Goal: Task Accomplishment & Management: Manage account settings

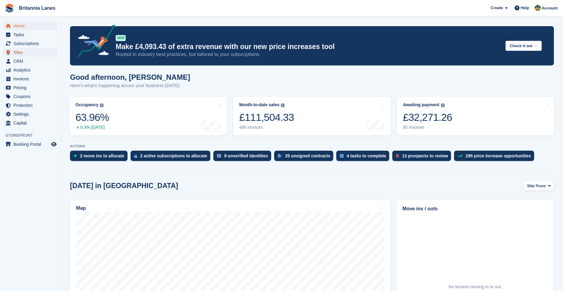
click at [26, 51] on span "Sites" at bounding box center [31, 52] width 36 height 9
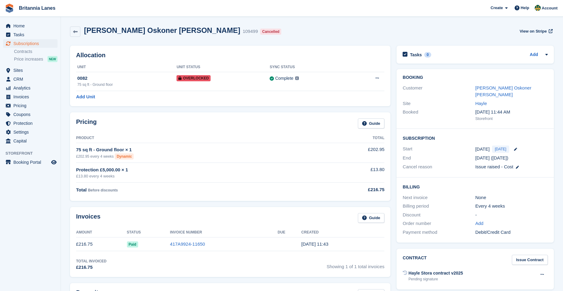
drag, startPoint x: 208, startPoint y: 29, endPoint x: 81, endPoint y: 29, distance: 126.2
click at [81, 29] on div "Daniel Oskoner Brown 109499 Cancelled View on Stripe" at bounding box center [311, 31] width 483 height 11
drag, startPoint x: 81, startPoint y: 29, endPoint x: 236, endPoint y: 34, distance: 154.5
click at [236, 34] on div "Daniel Oskoner Brown 109499 Cancelled View on Stripe" at bounding box center [311, 31] width 483 height 11
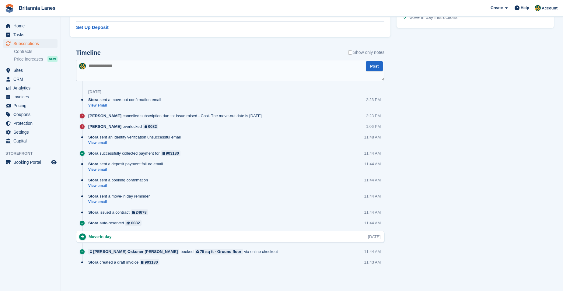
scroll to position [306, 0]
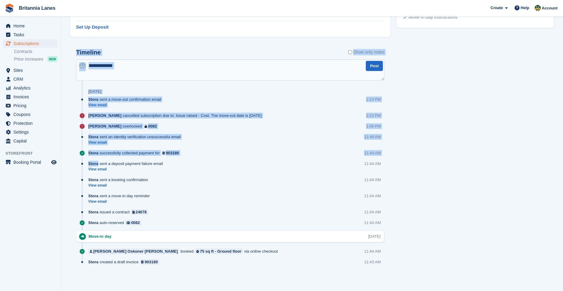
drag, startPoint x: 165, startPoint y: 164, endPoint x: 76, endPoint y: 57, distance: 138.6
click at [76, 57] on div "Timeline Show only notes Post Today Stora sent a move-out confirmation email Vi…" at bounding box center [230, 159] width 308 height 221
click at [161, 63] on textarea at bounding box center [230, 69] width 308 height 21
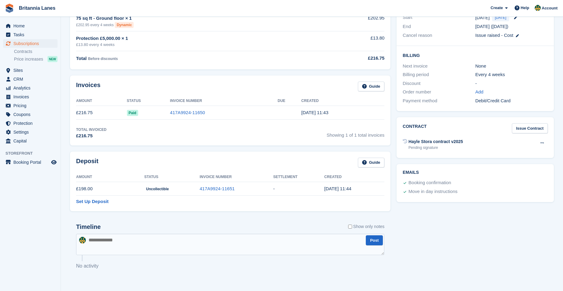
scroll to position [131, 0]
click at [353, 224] on label "Show only notes" at bounding box center [366, 226] width 36 height 6
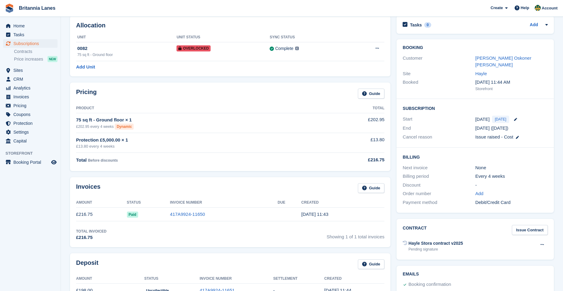
scroll to position [0, 0]
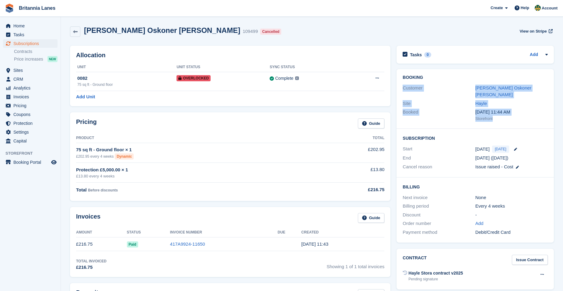
drag, startPoint x: 462, startPoint y: 79, endPoint x: 524, endPoint y: 119, distance: 73.6
click at [524, 119] on div "Booking Customer Daniel Oskoner Brown Site Hayle Booked 22 Sep, 11:44 AM Storef…" at bounding box center [474, 99] width 157 height 60
drag, startPoint x: 524, startPoint y: 119, endPoint x: 502, endPoint y: 115, distance: 22.1
click at [502, 115] on div "Booked 22 Sep, 11:44 AM Storefront" at bounding box center [474, 115] width 145 height 15
drag, startPoint x: 491, startPoint y: 105, endPoint x: 443, endPoint y: 79, distance: 54.6
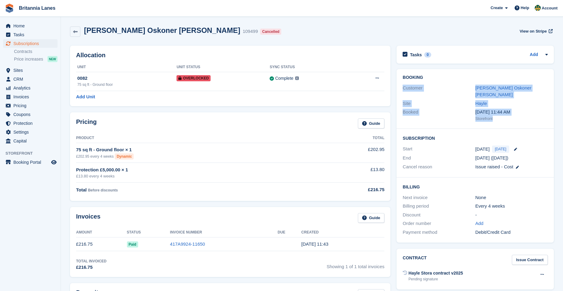
click at [443, 79] on div "Booking Customer Daniel Oskoner Brown Site Hayle Booked 22 Sep, 11:44 AM Storef…" at bounding box center [474, 99] width 157 height 60
drag, startPoint x: 443, startPoint y: 79, endPoint x: 418, endPoint y: 76, distance: 25.1
click at [415, 74] on div "Booking Customer Daniel Oskoner Brown Site Hayle Booked 22 Sep, 11:44 AM Storef…" at bounding box center [474, 99] width 157 height 60
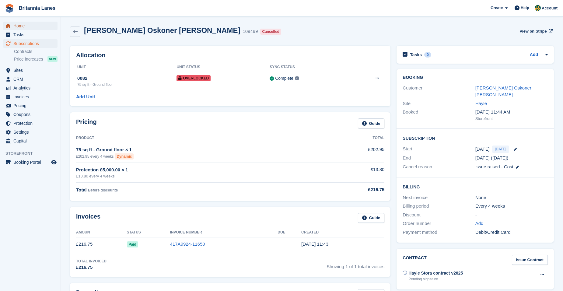
click at [29, 26] on span "Home" at bounding box center [31, 26] width 36 height 9
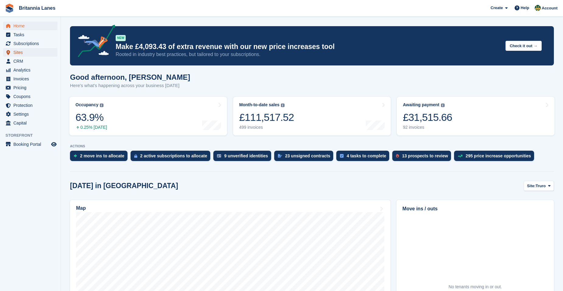
click at [32, 54] on span "Sites" at bounding box center [31, 52] width 36 height 9
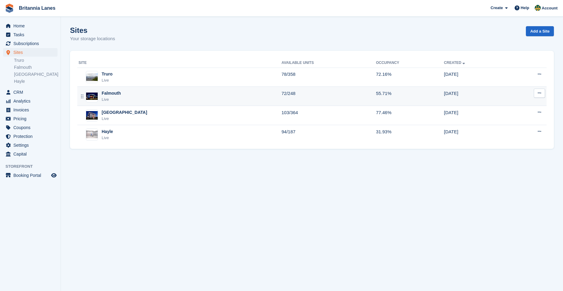
click at [140, 96] on div "Falmouth Live" at bounding box center [179, 96] width 203 height 12
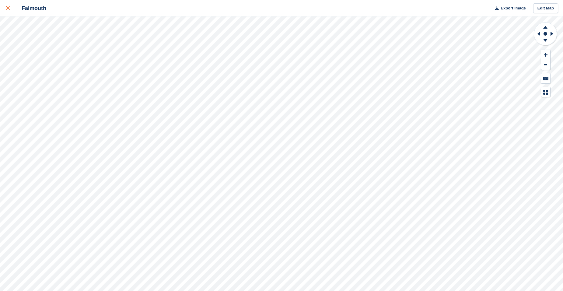
click at [7, 12] on div at bounding box center [11, 8] width 10 height 7
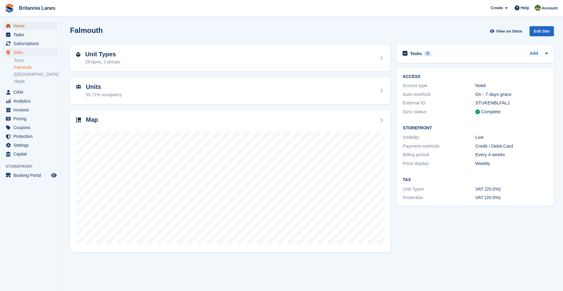
click at [26, 25] on span "Home" at bounding box center [31, 26] width 36 height 9
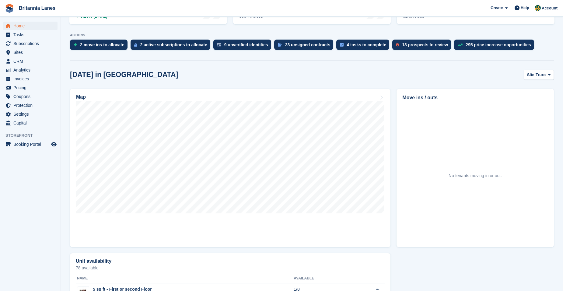
scroll to position [122, 0]
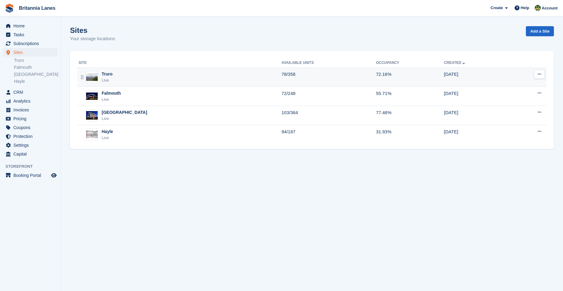
click at [140, 72] on div "Truro Live" at bounding box center [179, 77] width 203 height 12
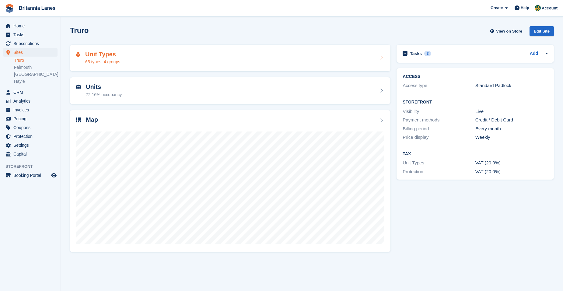
click at [201, 63] on div "Unit Types 65 types, 4 groups" at bounding box center [230, 58] width 308 height 15
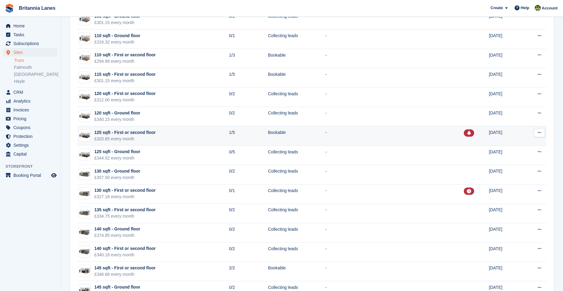
scroll to position [791, 0]
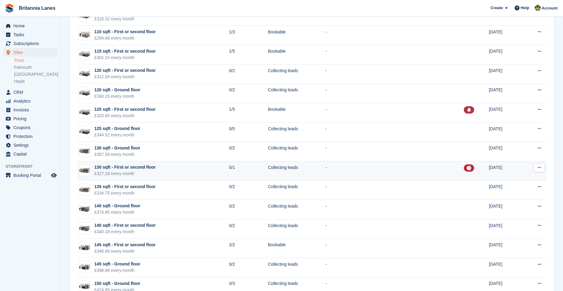
click at [543, 167] on button at bounding box center [538, 167] width 11 height 9
click at [523, 180] on p "Edit unit type" at bounding box center [515, 179] width 53 height 8
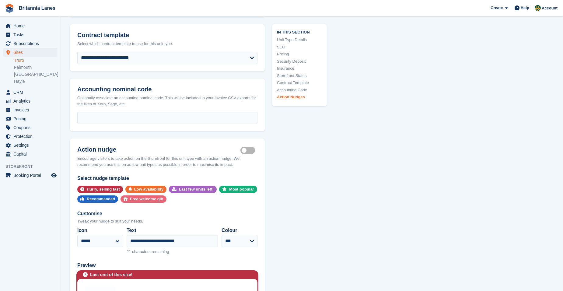
scroll to position [1216, 0]
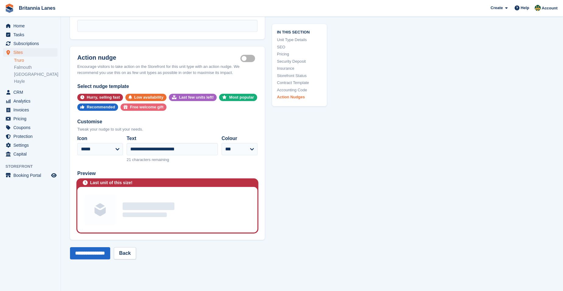
click at [250, 58] on label "Is active" at bounding box center [248, 58] width 17 height 1
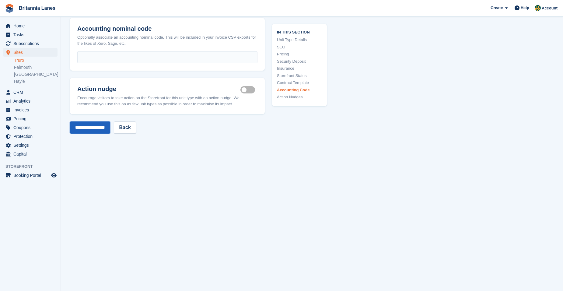
click at [93, 126] on input "**********" at bounding box center [90, 127] width 40 height 12
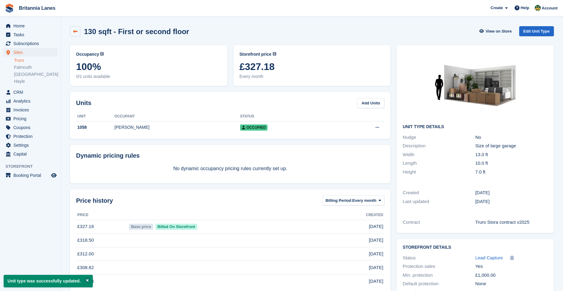
click at [74, 29] on icon at bounding box center [75, 31] width 5 height 5
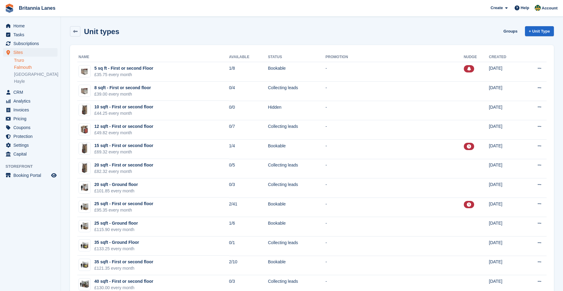
click at [25, 66] on link "Falmouth" at bounding box center [35, 67] width 43 height 6
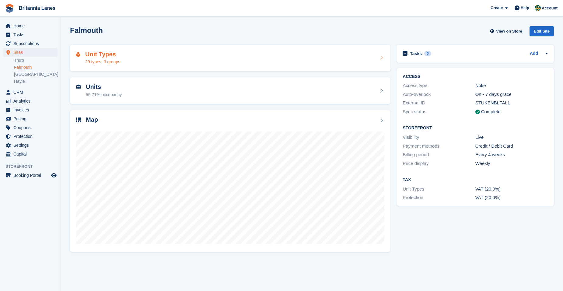
click at [136, 57] on div "Unit Types 29 types, 3 groups" at bounding box center [230, 58] width 308 height 15
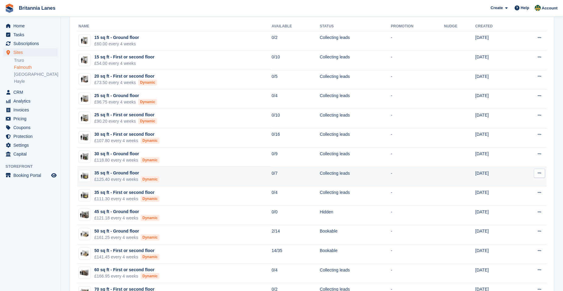
scroll to position [30, 0]
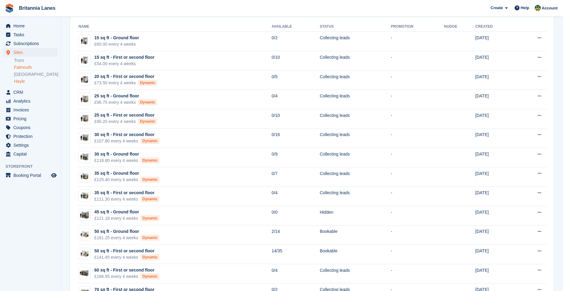
click at [26, 83] on link "Hayle" at bounding box center [35, 81] width 43 height 6
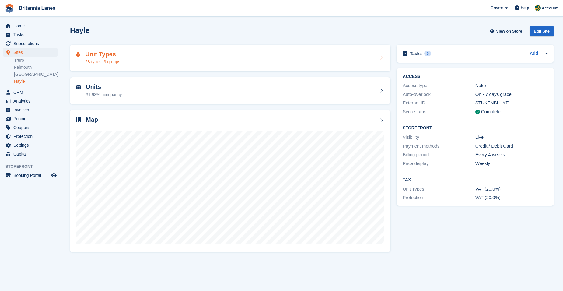
click at [159, 61] on div "Unit Types 28 types, 3 groups" at bounding box center [230, 58] width 308 height 15
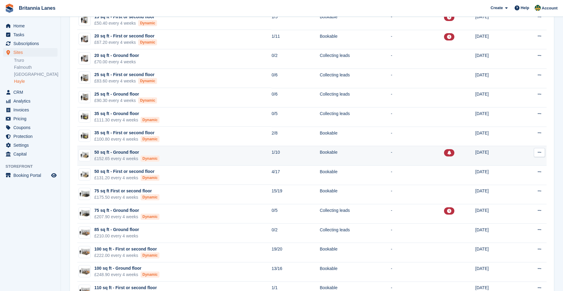
scroll to position [91, 0]
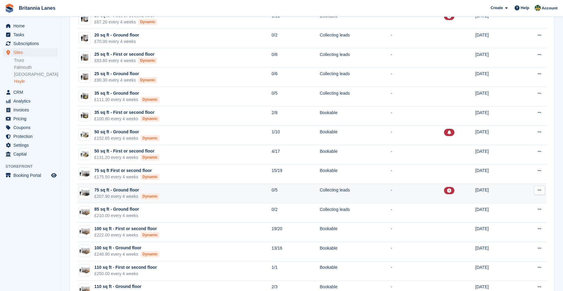
click at [540, 191] on icon at bounding box center [538, 190] width 3 height 4
click at [502, 199] on p "Edit unit type" at bounding box center [515, 202] width 53 height 8
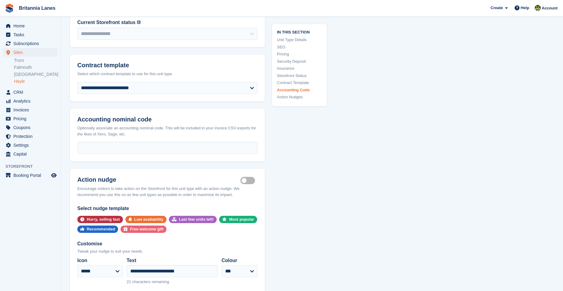
scroll to position [1399, 0]
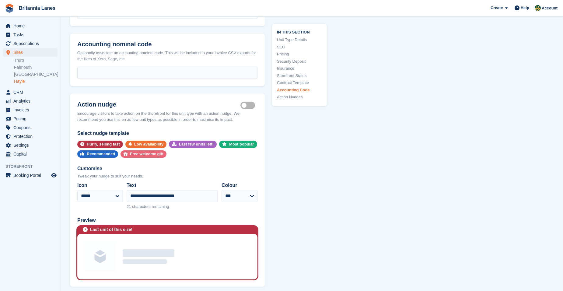
click at [250, 105] on label "Is active" at bounding box center [248, 105] width 17 height 1
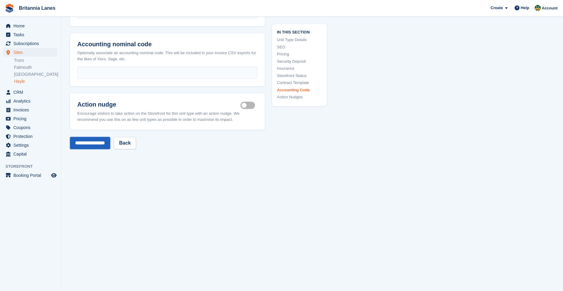
click at [82, 137] on input "**********" at bounding box center [90, 143] width 40 height 12
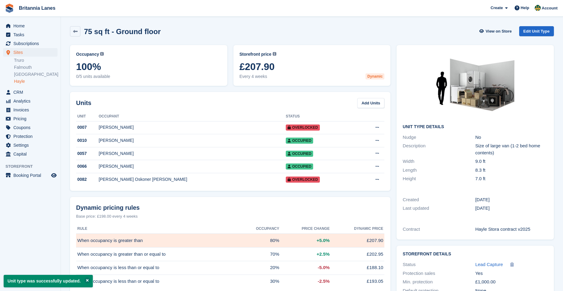
click at [79, 38] on div "75 sq ft - Ground floor View on Store Edit Unit Type" at bounding box center [312, 32] width 490 height 19
click at [76, 32] on icon at bounding box center [75, 31] width 5 height 5
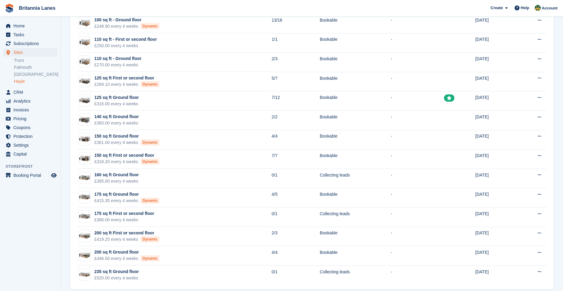
scroll to position [327, 0]
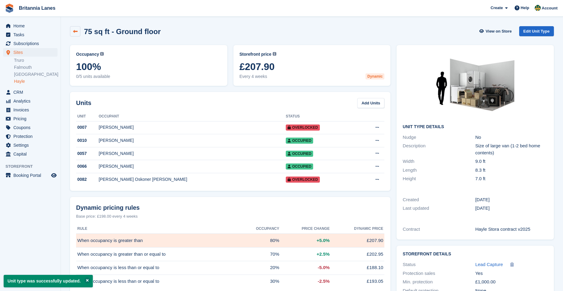
click at [78, 34] on link at bounding box center [75, 31] width 10 height 10
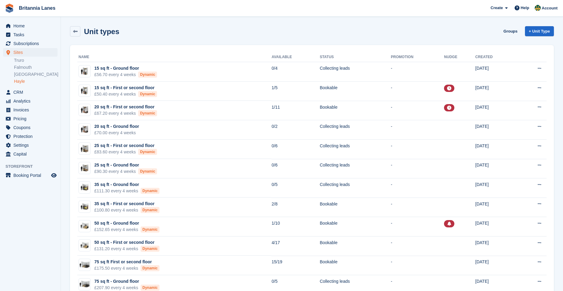
click at [29, 21] on div "Home Tasks Subscriptions Subscriptions Subscriptions Contracts Price increases …" at bounding box center [30, 88] width 61 height 139
click at [34, 27] on span "Home" at bounding box center [31, 26] width 36 height 9
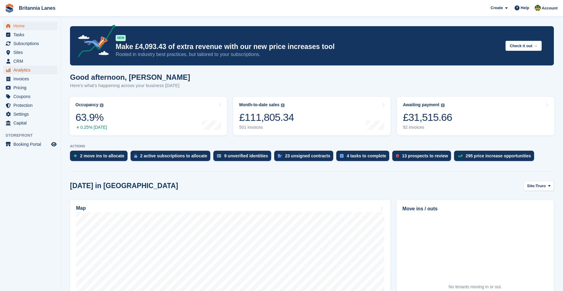
click at [27, 70] on span "Analytics" at bounding box center [31, 70] width 36 height 9
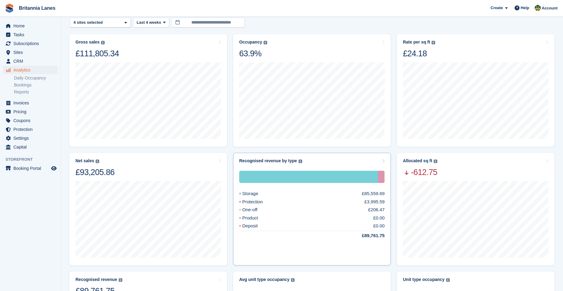
scroll to position [61, 0]
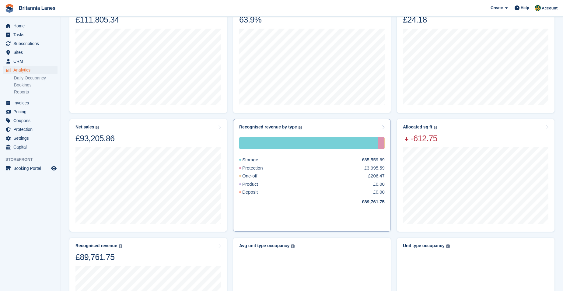
click at [338, 131] on div "Storage £85,559.69 Protection £3,995.59 One-off £206.47 Product £0.00 Deposit £…" at bounding box center [311, 178] width 145 height 96
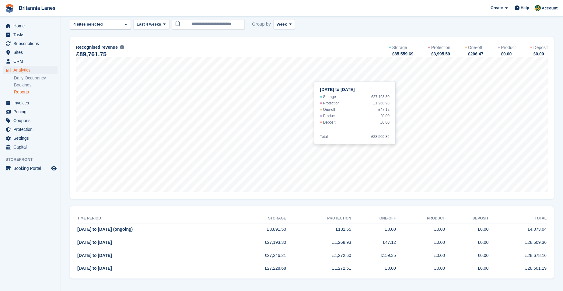
scroll to position [26, 0]
click at [153, 24] on span "Last 4 weeks" at bounding box center [149, 24] width 24 height 6
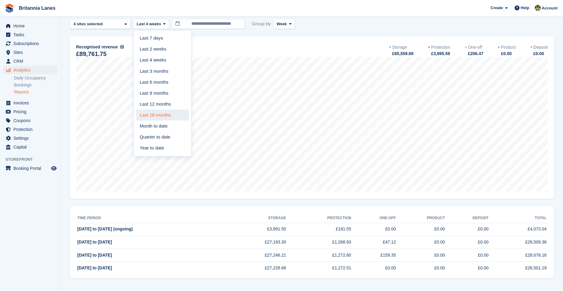
click at [163, 114] on link "Last 18 months" at bounding box center [162, 114] width 53 height 11
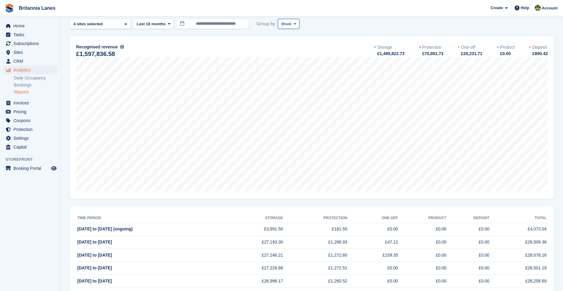
click at [283, 26] on span "Week" at bounding box center [286, 24] width 10 height 6
click at [296, 60] on link "Month" at bounding box center [306, 60] width 53 height 11
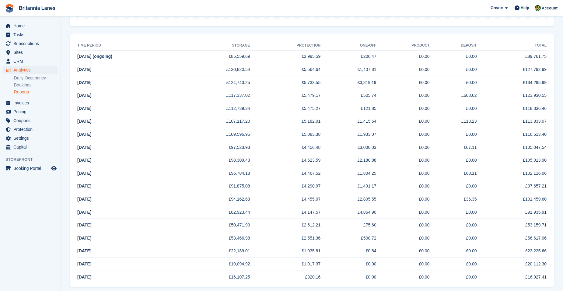
scroll to position [207, 0]
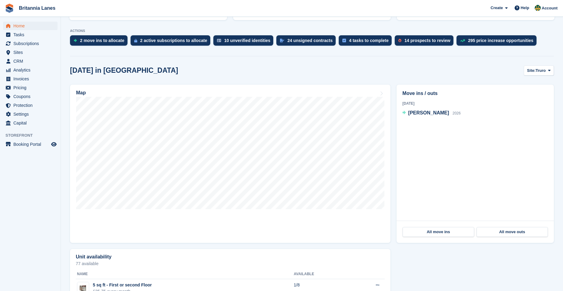
scroll to position [122, 0]
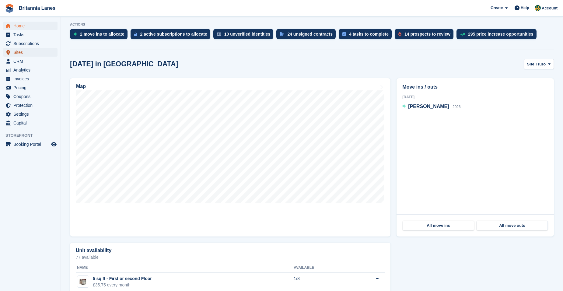
click at [26, 50] on span "Sites" at bounding box center [31, 52] width 36 height 9
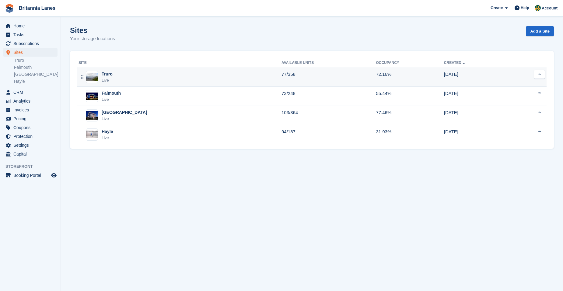
click at [151, 83] on div "Truro Live" at bounding box center [179, 77] width 203 height 12
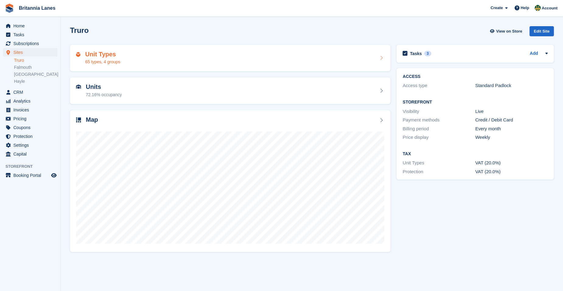
click at [124, 56] on div "Unit Types 65 types, 4 groups" at bounding box center [230, 58] width 308 height 15
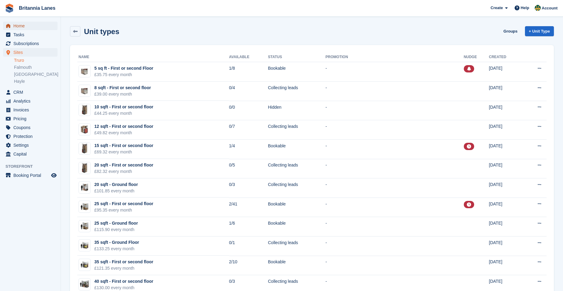
click at [26, 23] on span "Home" at bounding box center [31, 26] width 36 height 9
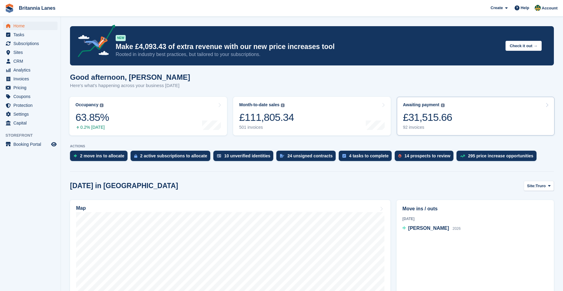
click at [459, 116] on link "Awaiting payment The total outstanding balance on all open invoices. £31,515.66…" at bounding box center [475, 116] width 158 height 39
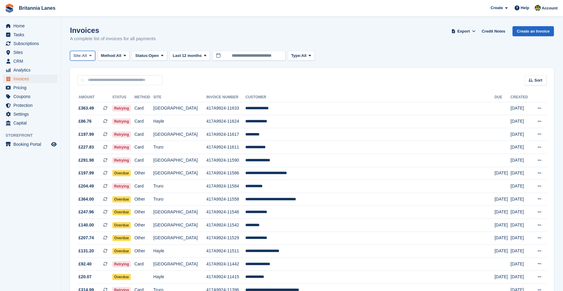
click at [83, 58] on span "All" at bounding box center [84, 56] width 5 height 6
click at [94, 82] on link "Truro" at bounding box center [100, 80] width 55 height 11
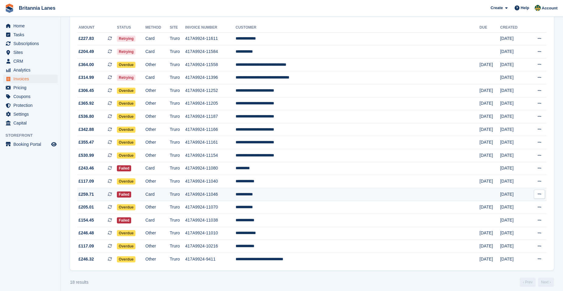
scroll to position [74, 0]
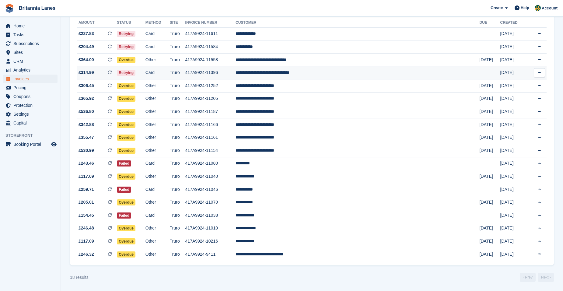
click at [329, 76] on td "**********" at bounding box center [357, 72] width 244 height 13
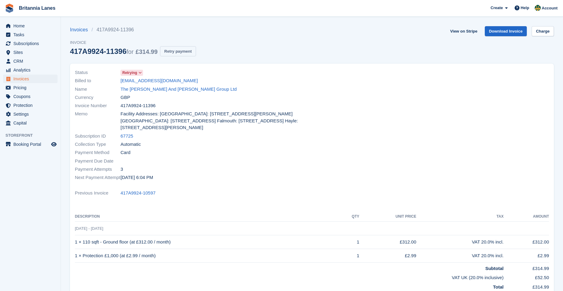
click at [179, 51] on button "Retry payment" at bounding box center [178, 51] width 36 height 10
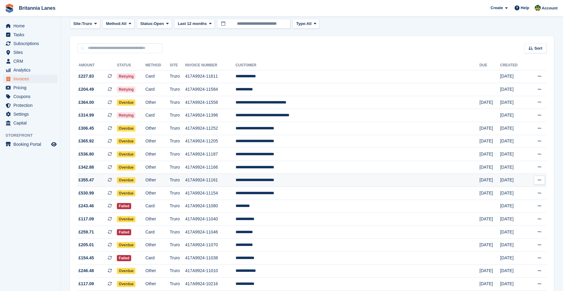
scroll to position [74, 0]
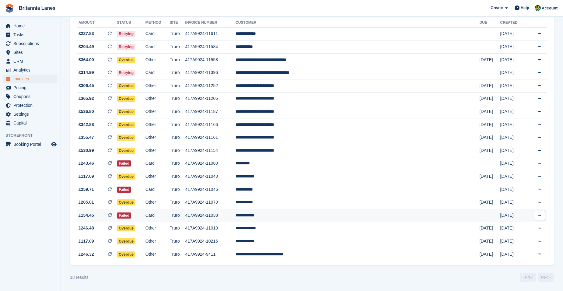
click at [318, 216] on td "**********" at bounding box center [357, 215] width 244 height 13
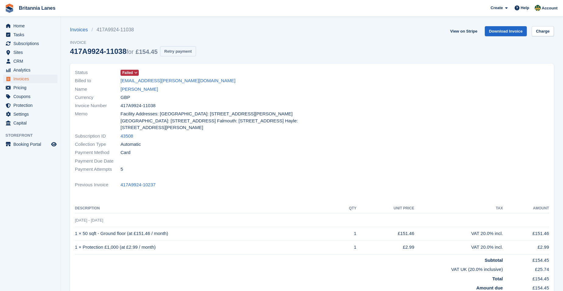
click at [182, 48] on button "Retry payment" at bounding box center [178, 51] width 36 height 10
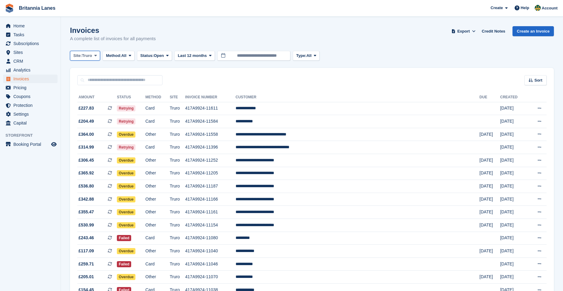
click at [88, 51] on button "Site: Truro" at bounding box center [85, 56] width 30 height 10
click at [92, 90] on link "Falmouth" at bounding box center [100, 91] width 55 height 11
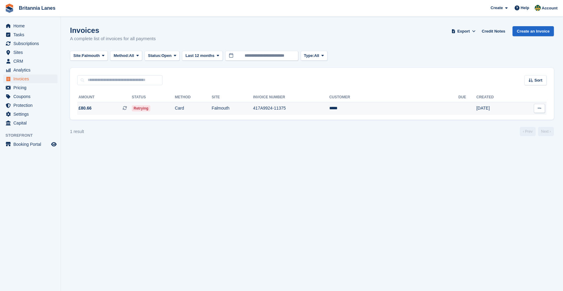
click at [175, 108] on td "Retrying" at bounding box center [153, 108] width 43 height 13
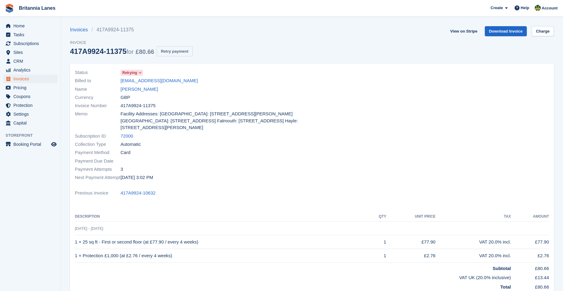
click at [180, 53] on button "Retry payment" at bounding box center [175, 51] width 36 height 10
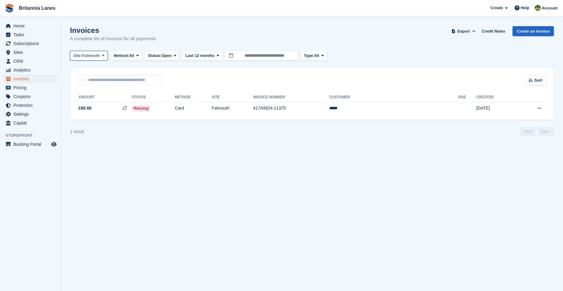
click at [94, 56] on span "Falmouth" at bounding box center [91, 56] width 18 height 6
click at [89, 115] on link "Hayle" at bounding box center [100, 113] width 55 height 11
